Goal: Check status: Check status

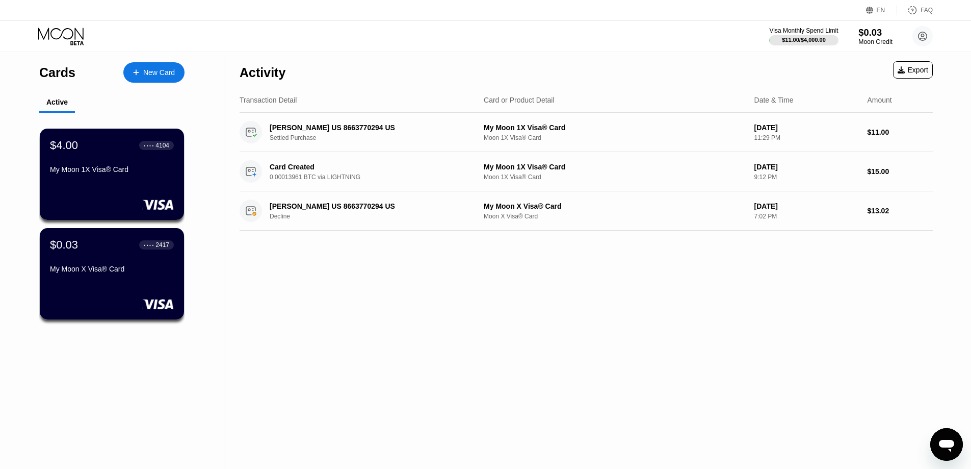
click at [867, 40] on div "Moon Credit" at bounding box center [876, 41] width 34 height 7
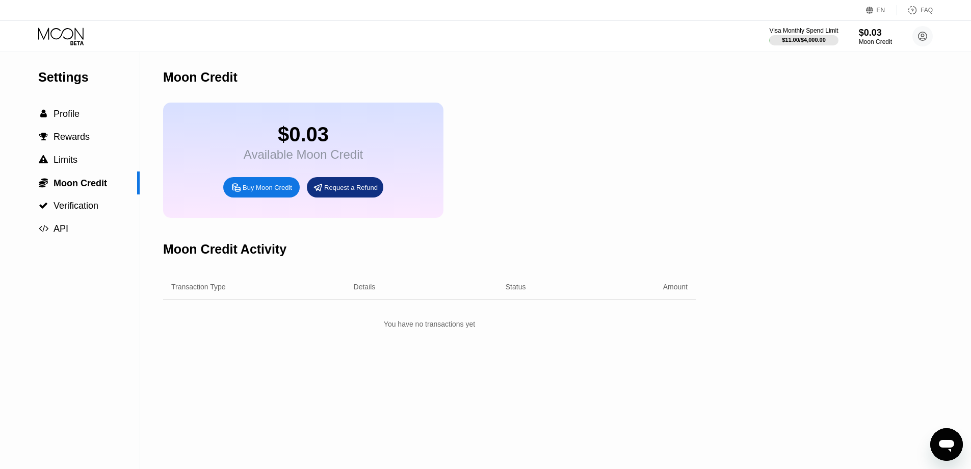
click at [63, 44] on icon at bounding box center [61, 37] width 47 height 18
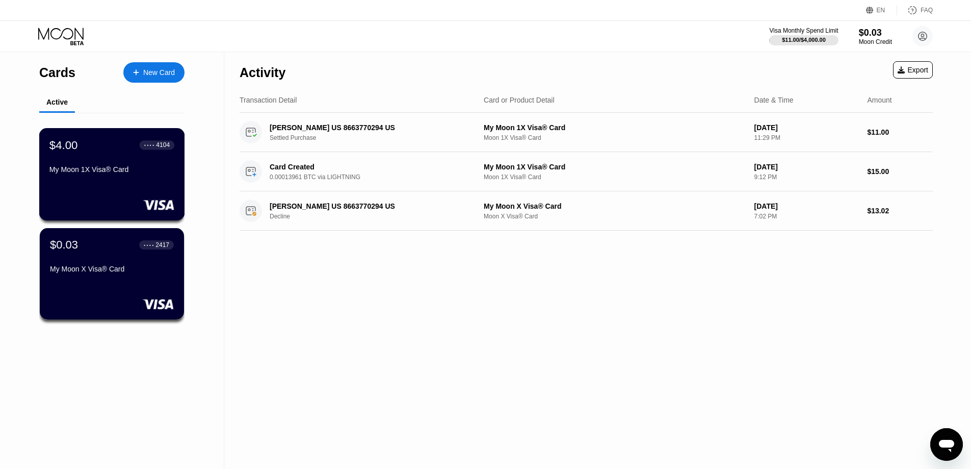
click at [125, 166] on div "$4.00 ● ● ● ● 4104 My Moon 1X Visa® Card" at bounding box center [111, 157] width 125 height 39
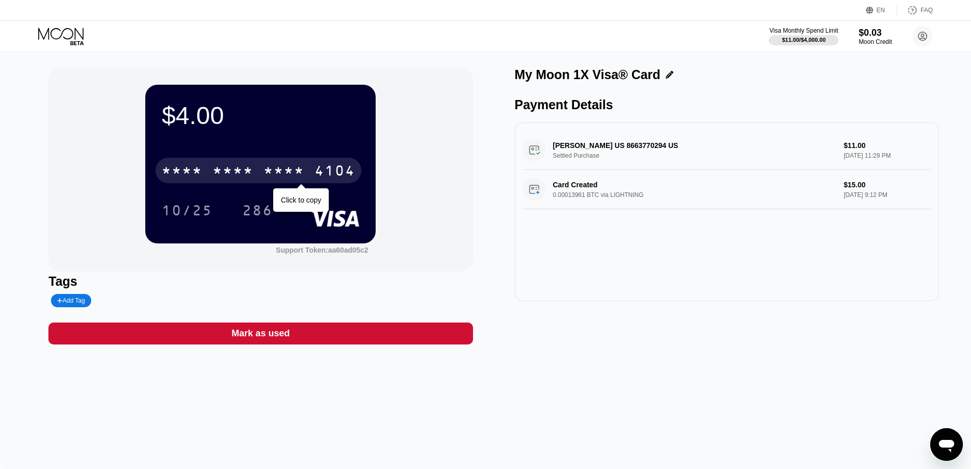
click at [249, 173] on div "* * * *" at bounding box center [233, 172] width 41 height 16
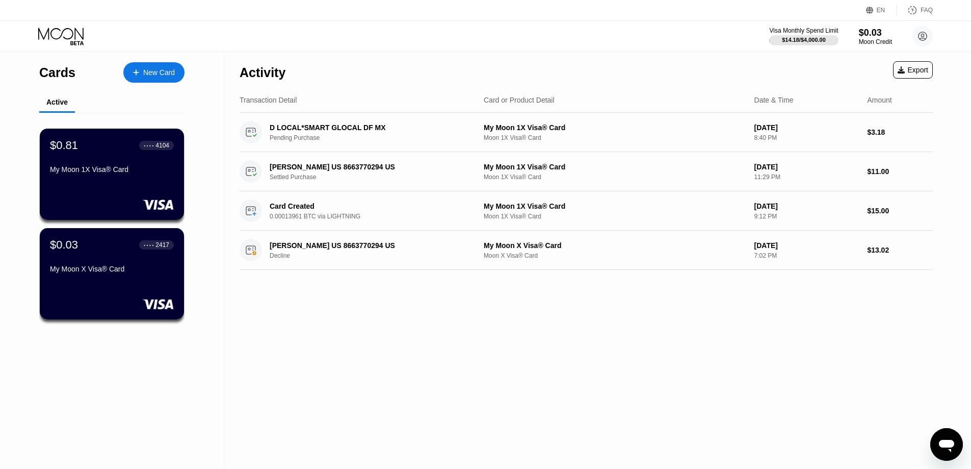
drag, startPoint x: 852, startPoint y: 278, endPoint x: 845, endPoint y: 289, distance: 12.6
click at [848, 282] on div "Activity Export Transaction Detail Card or Product Detail Date & Time Amount D …" at bounding box center [586, 260] width 724 height 417
